Goal: Transaction & Acquisition: Obtain resource

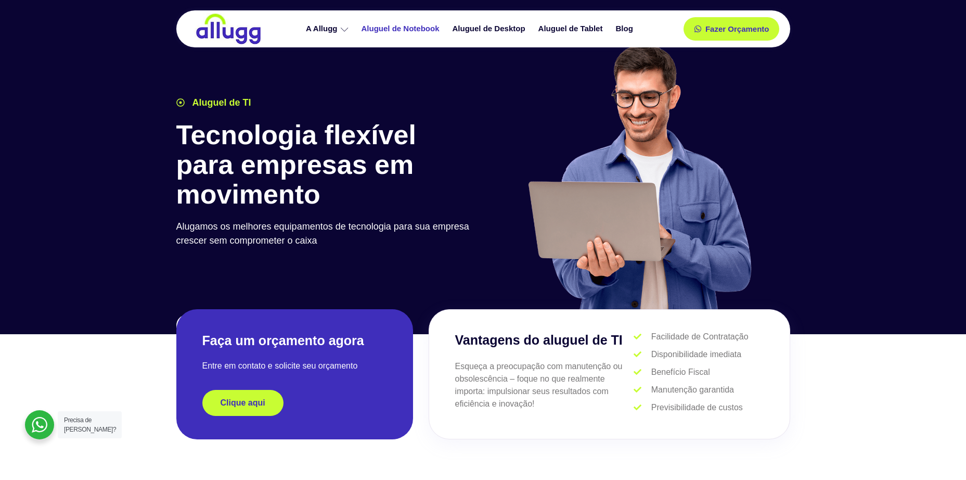
click at [399, 31] on link "Aluguel de Notebook" at bounding box center [401, 29] width 91 height 18
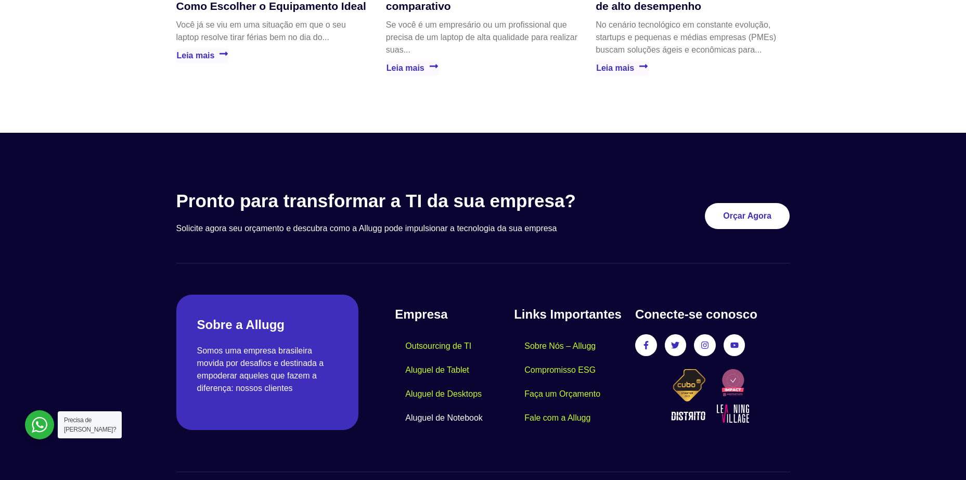
scroll to position [2491, 0]
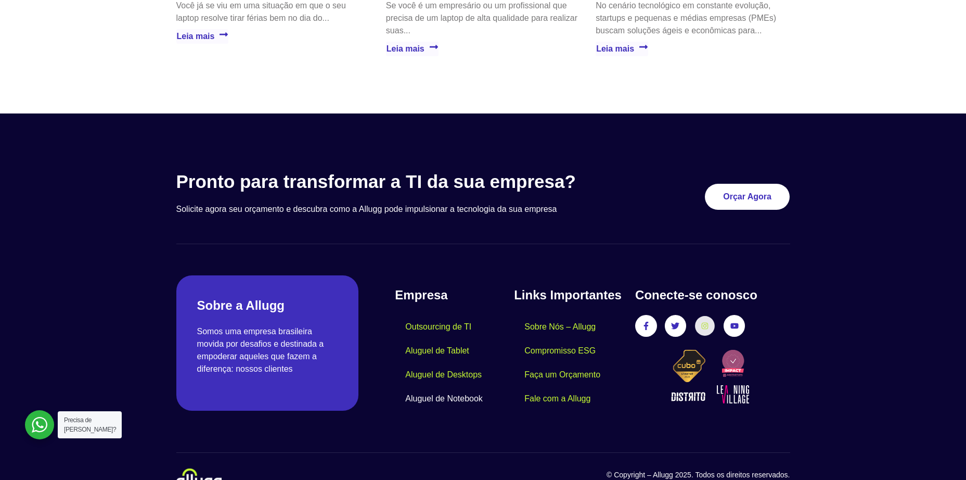
click at [704, 322] on icon at bounding box center [704, 325] width 7 height 7
click at [701, 316] on link "Instagram" at bounding box center [704, 325] width 19 height 19
click at [704, 323] on icon at bounding box center [705, 326] width 7 height 7
click at [704, 316] on link "Instagram" at bounding box center [704, 325] width 19 height 19
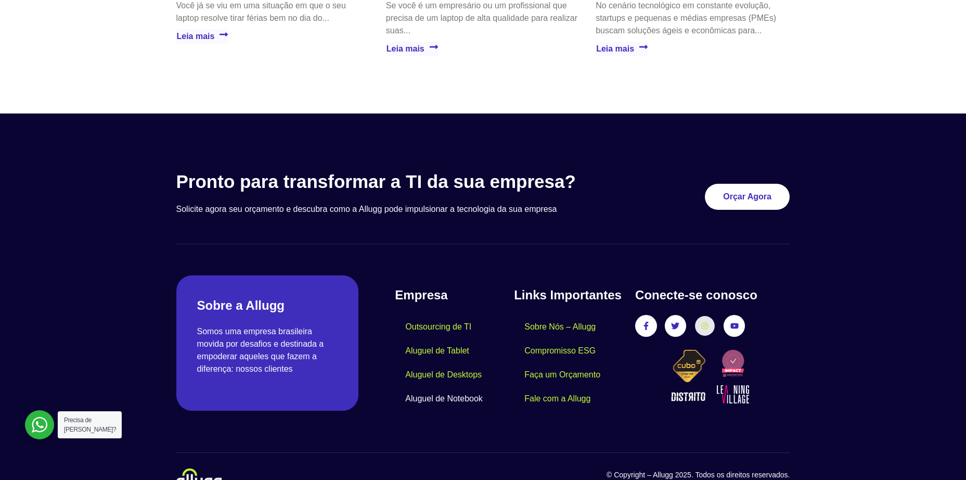
click at [704, 316] on link "Instagram" at bounding box center [704, 325] width 19 height 19
click at [648, 316] on link "Facebook-f" at bounding box center [645, 325] width 19 height 19
click at [675, 316] on link "Twitter" at bounding box center [675, 325] width 19 height 19
click at [702, 323] on icon at bounding box center [705, 326] width 7 height 7
click at [730, 322] on icon at bounding box center [733, 325] width 7 height 7
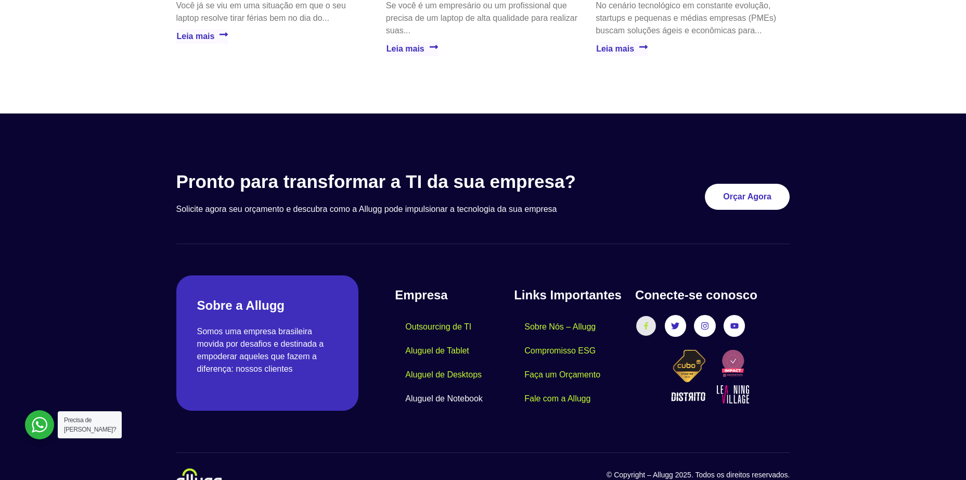
click at [656, 315] on div "Facebook-f Twitter Instagram Youtube" at bounding box center [712, 326] width 154 height 22
click at [643, 322] on icon at bounding box center [645, 325] width 7 height 7
drag, startPoint x: 689, startPoint y: 296, endPoint x: 704, endPoint y: 296, distance: 14.6
click at [690, 315] on div "Facebook-f Twitter Instagram Youtube" at bounding box center [712, 326] width 154 height 22
click at [706, 316] on link "Instagram" at bounding box center [704, 325] width 19 height 19
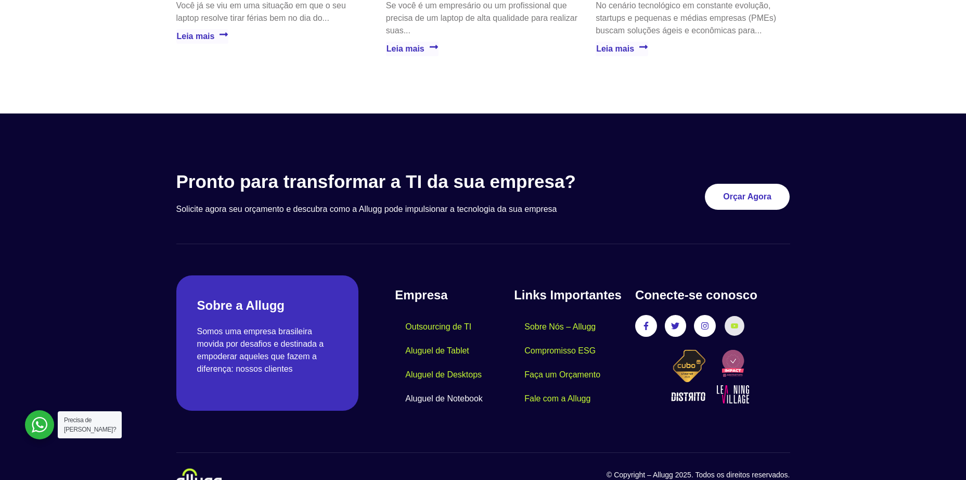
drag, startPoint x: 729, startPoint y: 296, endPoint x: 740, endPoint y: 297, distance: 11.5
click at [735, 316] on link "Youtube" at bounding box center [734, 325] width 19 height 19
click at [751, 315] on div "Facebook-f Twitter Instagram Youtube" at bounding box center [712, 326] width 154 height 22
drag, startPoint x: 734, startPoint y: 295, endPoint x: 722, endPoint y: 293, distance: 12.6
click at [727, 315] on link "Youtube" at bounding box center [735, 326] width 22 height 22
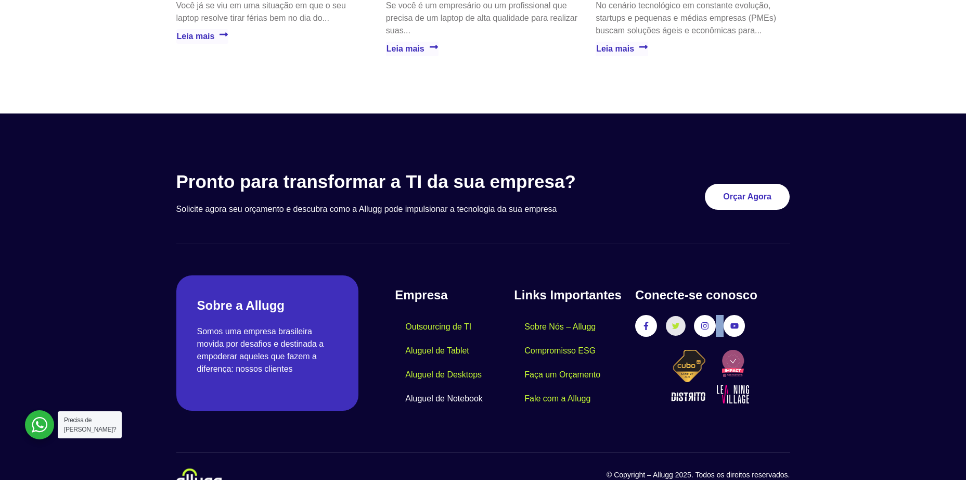
drag, startPoint x: 722, startPoint y: 293, endPoint x: 685, endPoint y: 296, distance: 37.5
click at [710, 315] on div "Facebook-f Twitter Instagram Youtube" at bounding box center [712, 326] width 154 height 22
click at [685, 316] on link "Twitter" at bounding box center [675, 325] width 19 height 19
click at [707, 315] on div "Facebook-f Twitter Instagram Youtube" at bounding box center [712, 326] width 154 height 22
drag, startPoint x: 705, startPoint y: 303, endPoint x: 692, endPoint y: 301, distance: 13.1
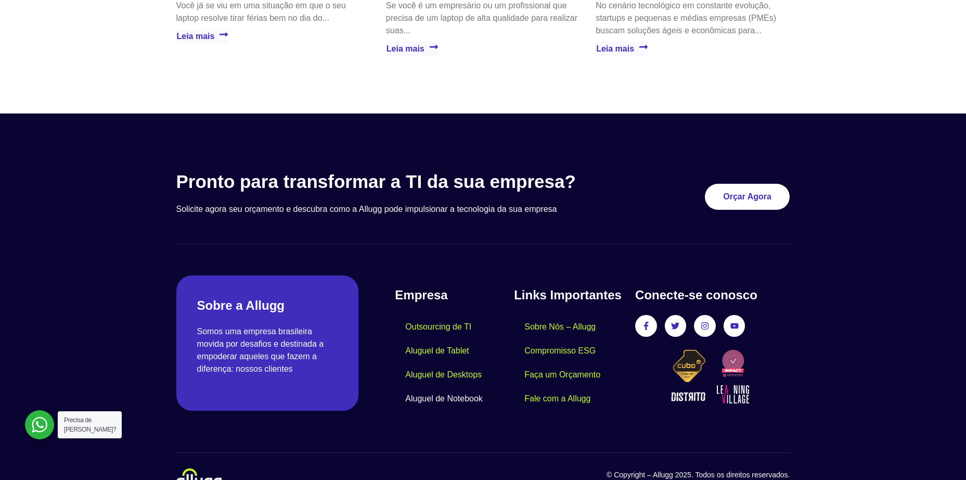
click at [692, 315] on div "Facebook-f Twitter Instagram Youtube" at bounding box center [712, 326] width 154 height 22
drag, startPoint x: 672, startPoint y: 299, endPoint x: 660, endPoint y: 298, distance: 12.0
click at [671, 316] on link "Twitter" at bounding box center [675, 325] width 19 height 19
click at [651, 316] on link "Facebook-f" at bounding box center [645, 325] width 19 height 19
drag, startPoint x: 651, startPoint y: 303, endPoint x: 699, endPoint y: 321, distance: 51.4
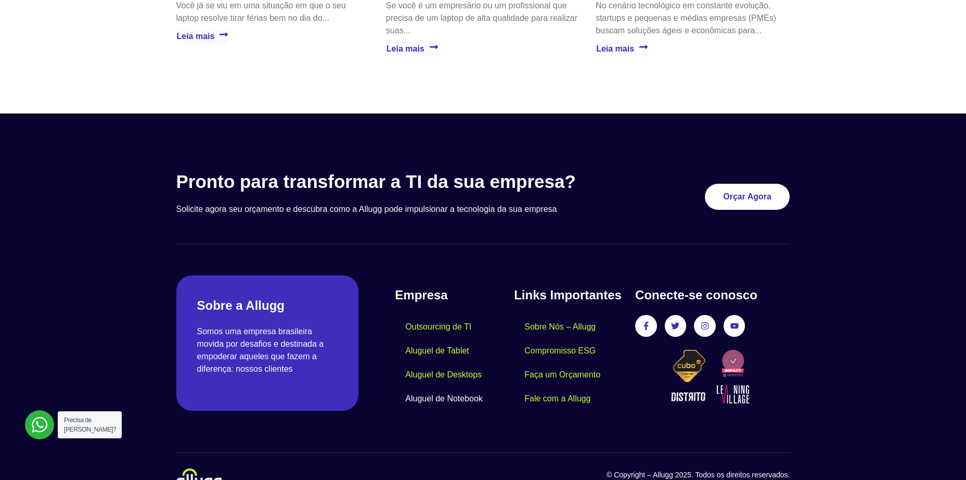
click at [652, 315] on link "Facebook-f" at bounding box center [646, 326] width 22 height 22
click at [650, 316] on link "Facebook-f" at bounding box center [645, 325] width 19 height 19
click at [646, 316] on link "Facebook-f" at bounding box center [645, 325] width 19 height 19
click at [677, 323] on icon at bounding box center [675, 326] width 7 height 6
click at [703, 323] on icon at bounding box center [705, 326] width 7 height 7
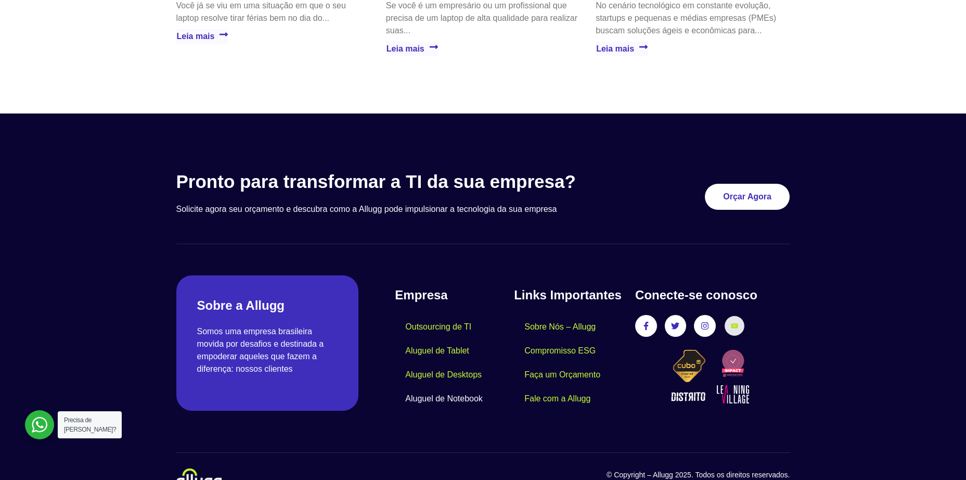
drag, startPoint x: 721, startPoint y: 303, endPoint x: 727, endPoint y: 303, distance: 6.2
click at [723, 315] on div "Facebook-f Twitter Instagram Youtube" at bounding box center [712, 326] width 154 height 22
click at [734, 322] on icon at bounding box center [733, 325] width 7 height 7
